Goal: Navigation & Orientation: Go to known website

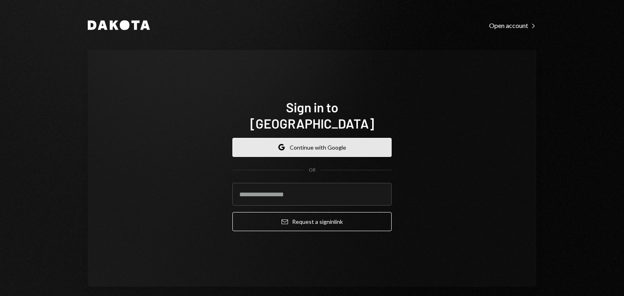
click at [299, 138] on button "Google Continue with Google" at bounding box center [311, 147] width 159 height 19
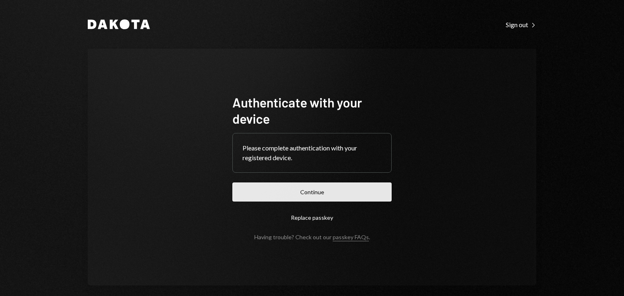
click at [290, 200] on button "Continue" at bounding box center [311, 192] width 159 height 19
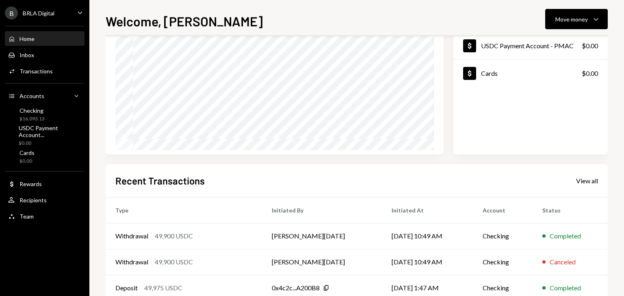
scroll to position [154, 0]
